Goal: Transaction & Acquisition: Register for event/course

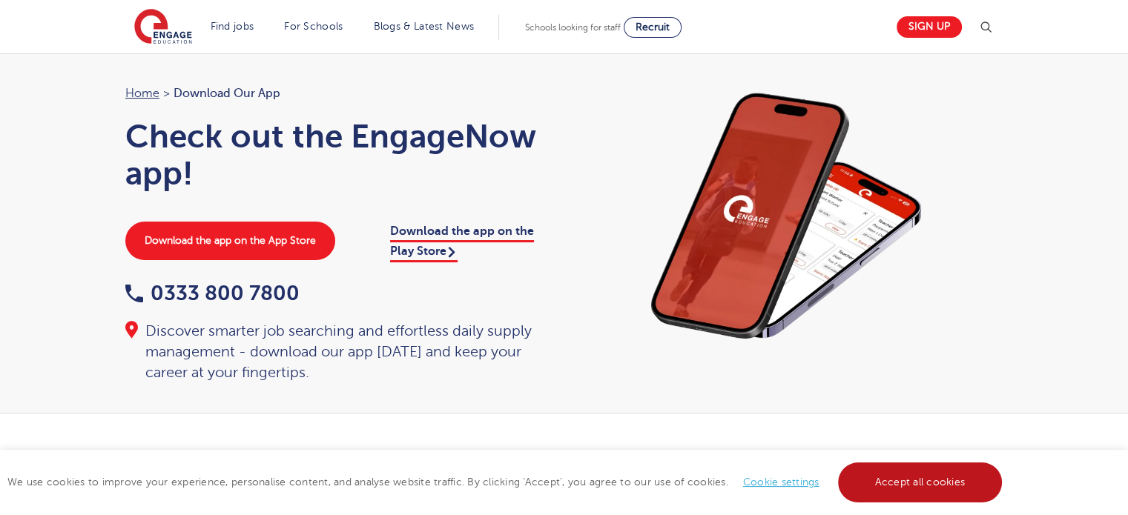
click at [893, 486] on link "Accept all cookies" at bounding box center [920, 483] width 165 height 40
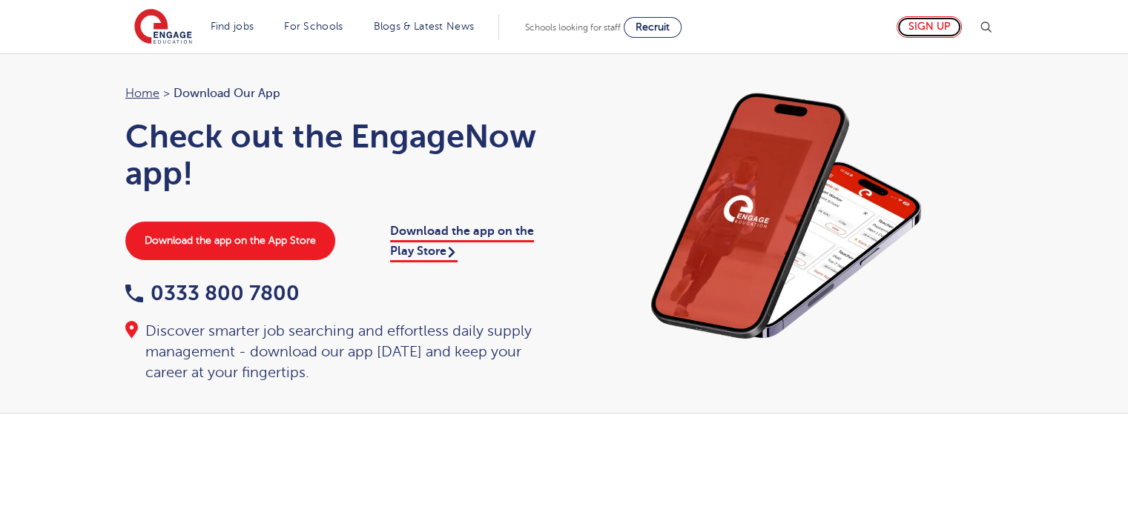
click at [930, 30] on link "Sign up" at bounding box center [928, 27] width 65 height 22
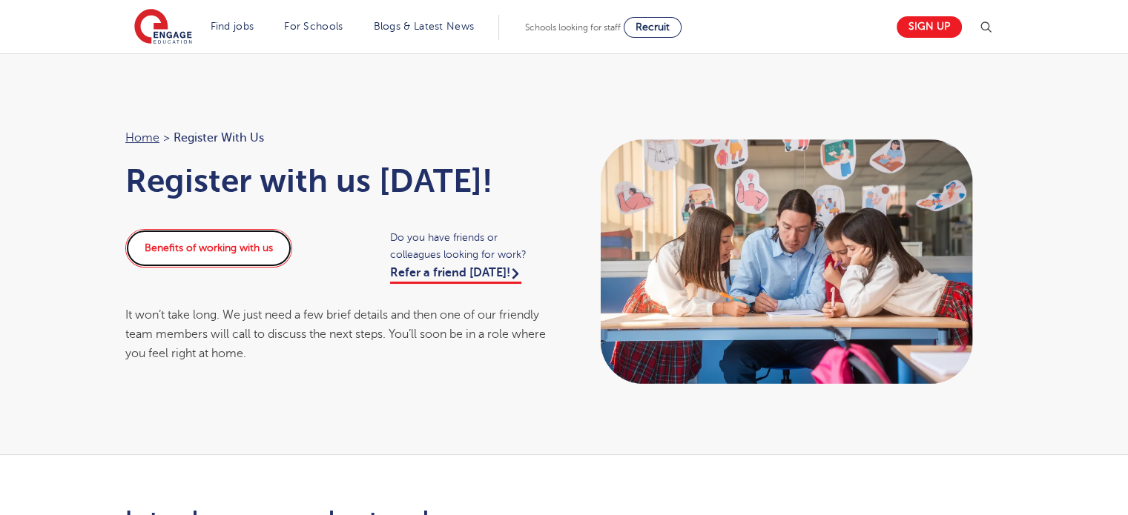
click at [219, 251] on link "Benefits of working with us" at bounding box center [208, 248] width 167 height 39
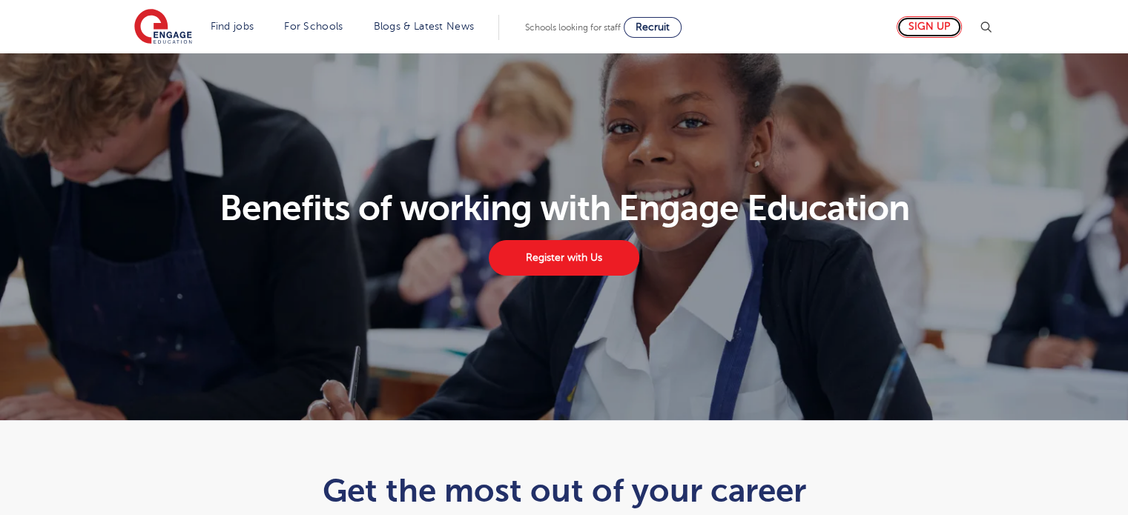
click at [936, 28] on link "Sign up" at bounding box center [928, 27] width 65 height 22
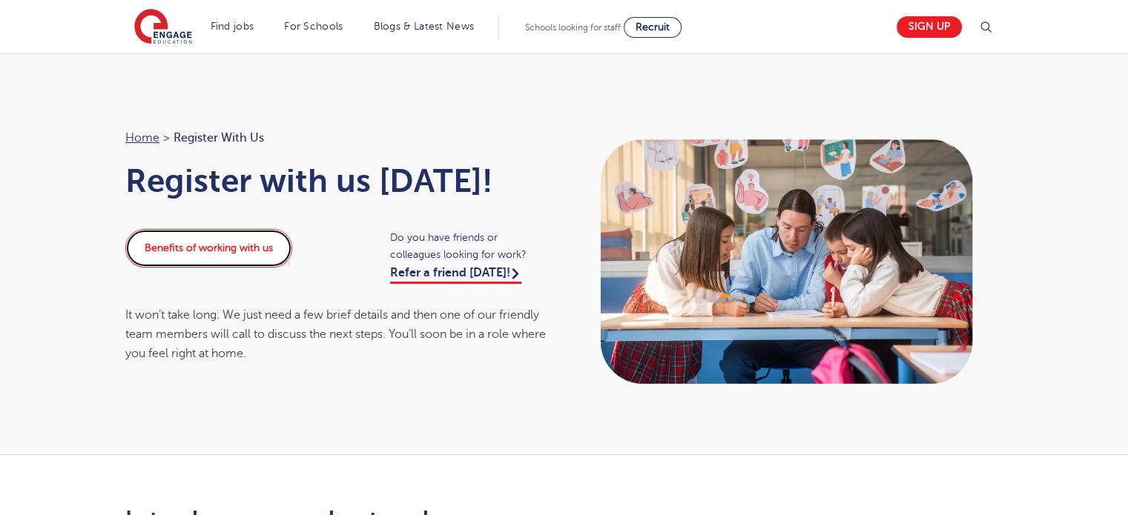
click at [222, 248] on link "Benefits of working with us" at bounding box center [208, 248] width 167 height 39
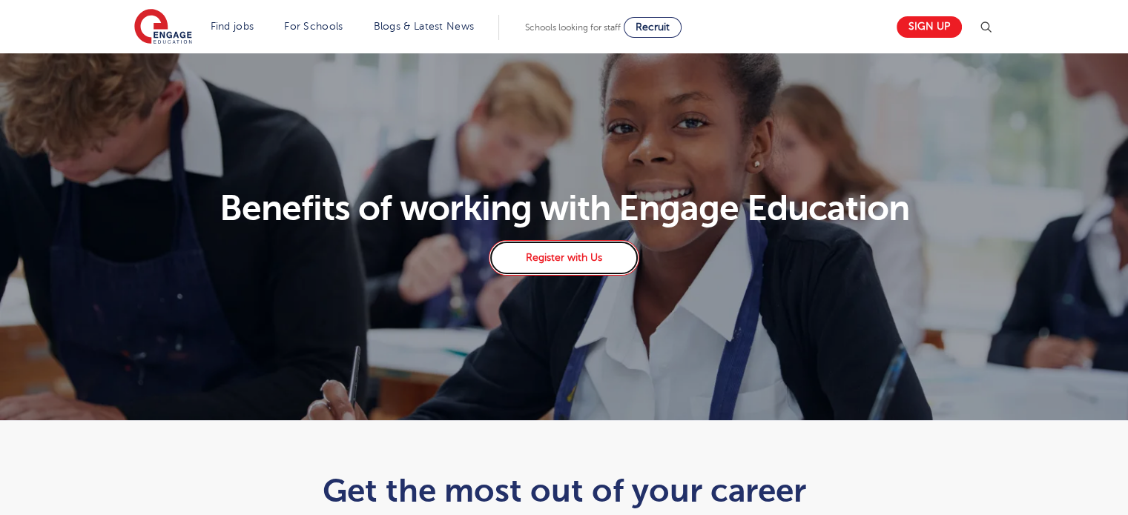
click at [563, 257] on link "Register with Us" at bounding box center [564, 258] width 150 height 36
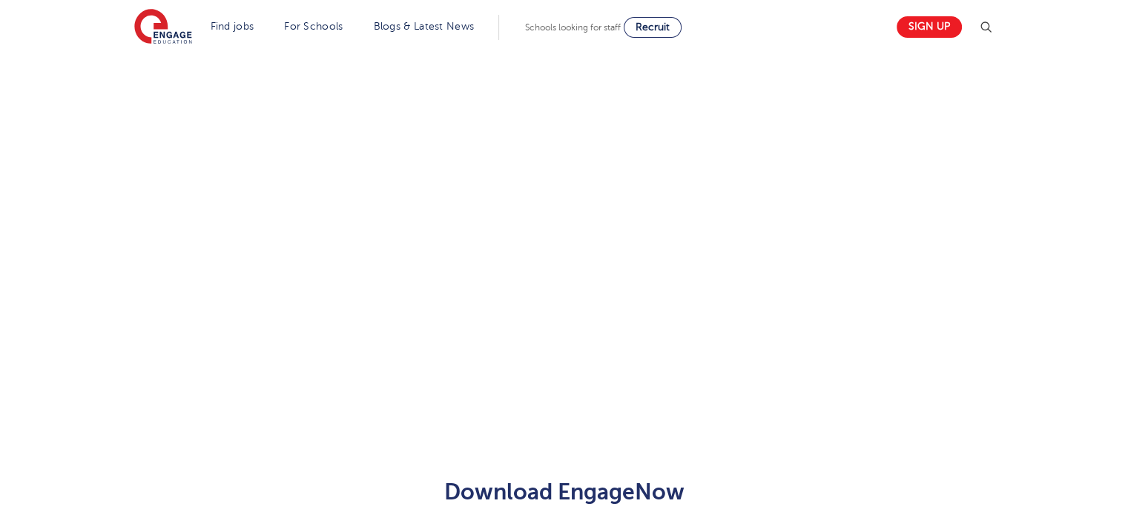
scroll to position [369, 0]
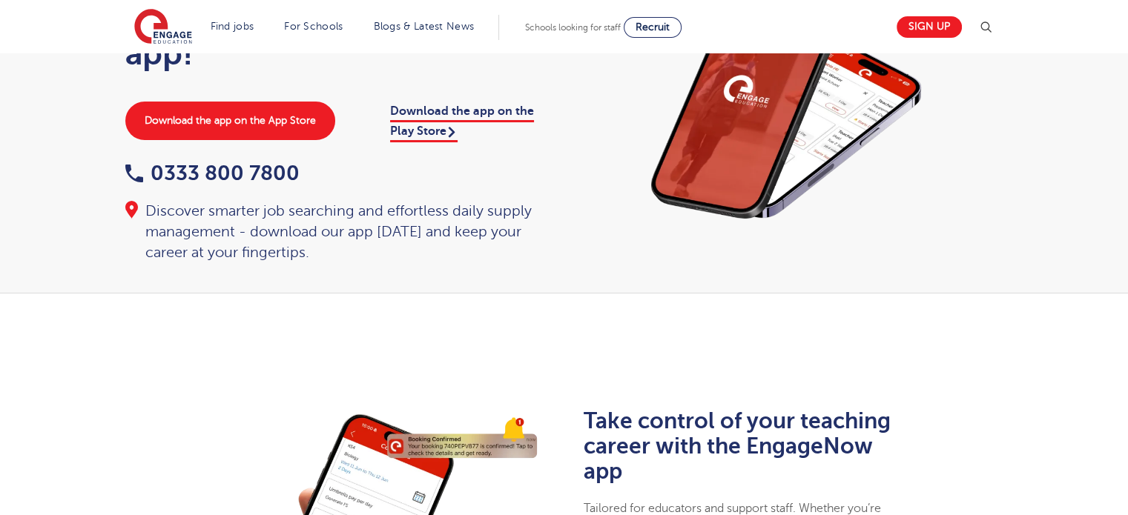
scroll to position [127, 0]
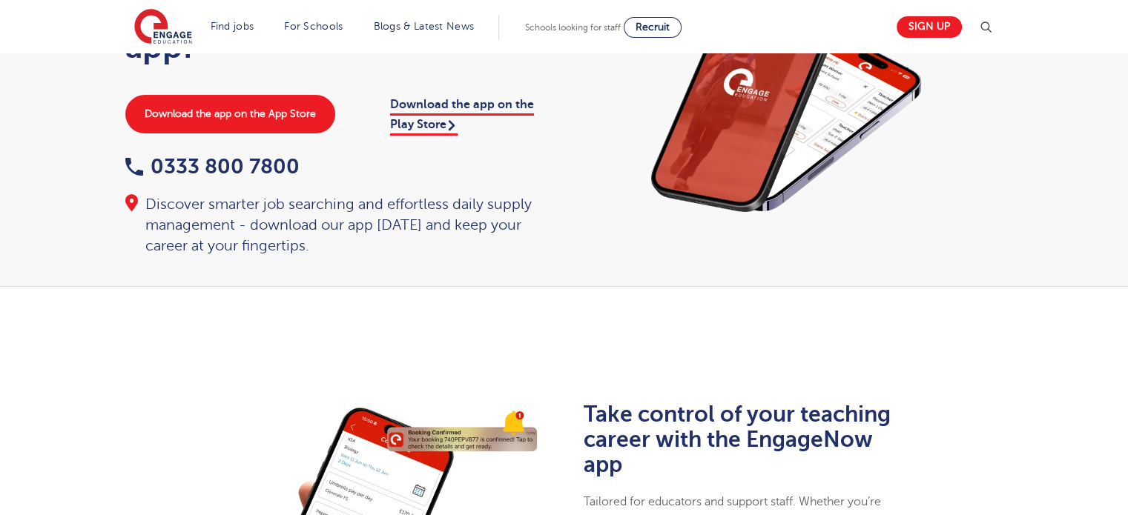
drag, startPoint x: 1121, startPoint y: 90, endPoint x: 1105, endPoint y: 163, distance: 74.3
click at [1105, 163] on div "Home > Download our app Check out the EngageNow app! Download the app on the Ap…" at bounding box center [564, 107] width 1128 height 360
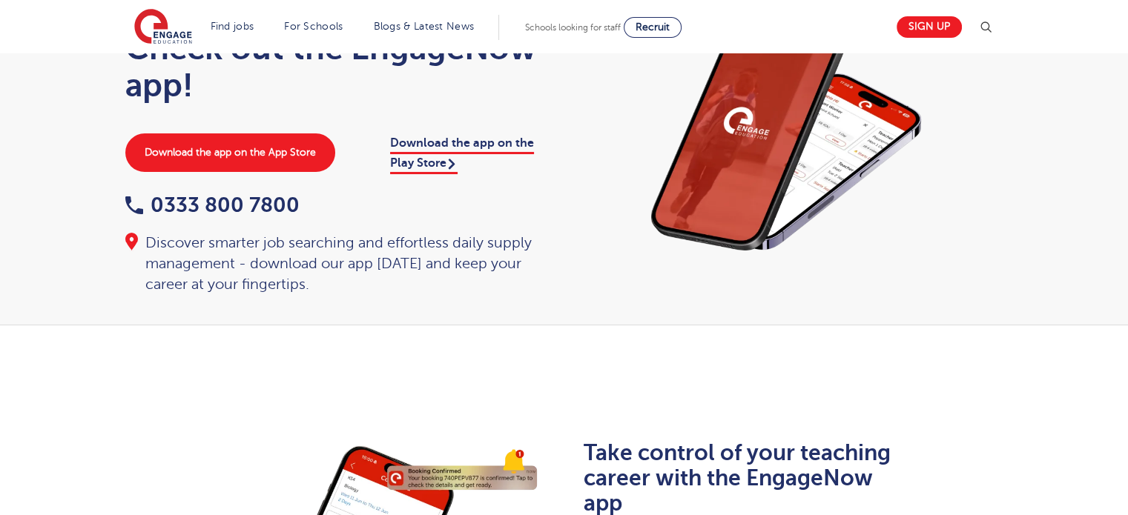
scroll to position [0, 0]
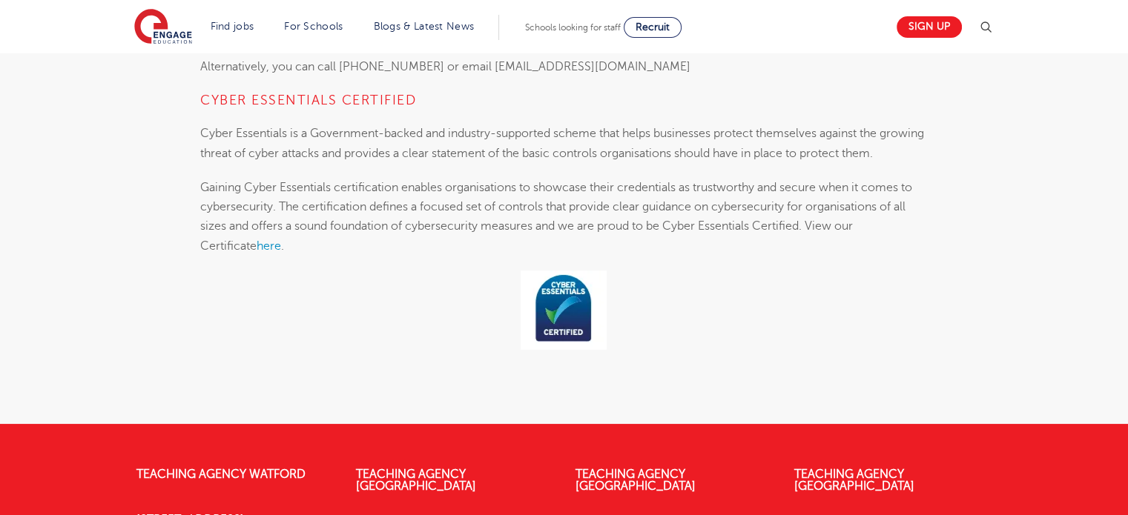
scroll to position [5525, 0]
